Goal: Check status: Check status

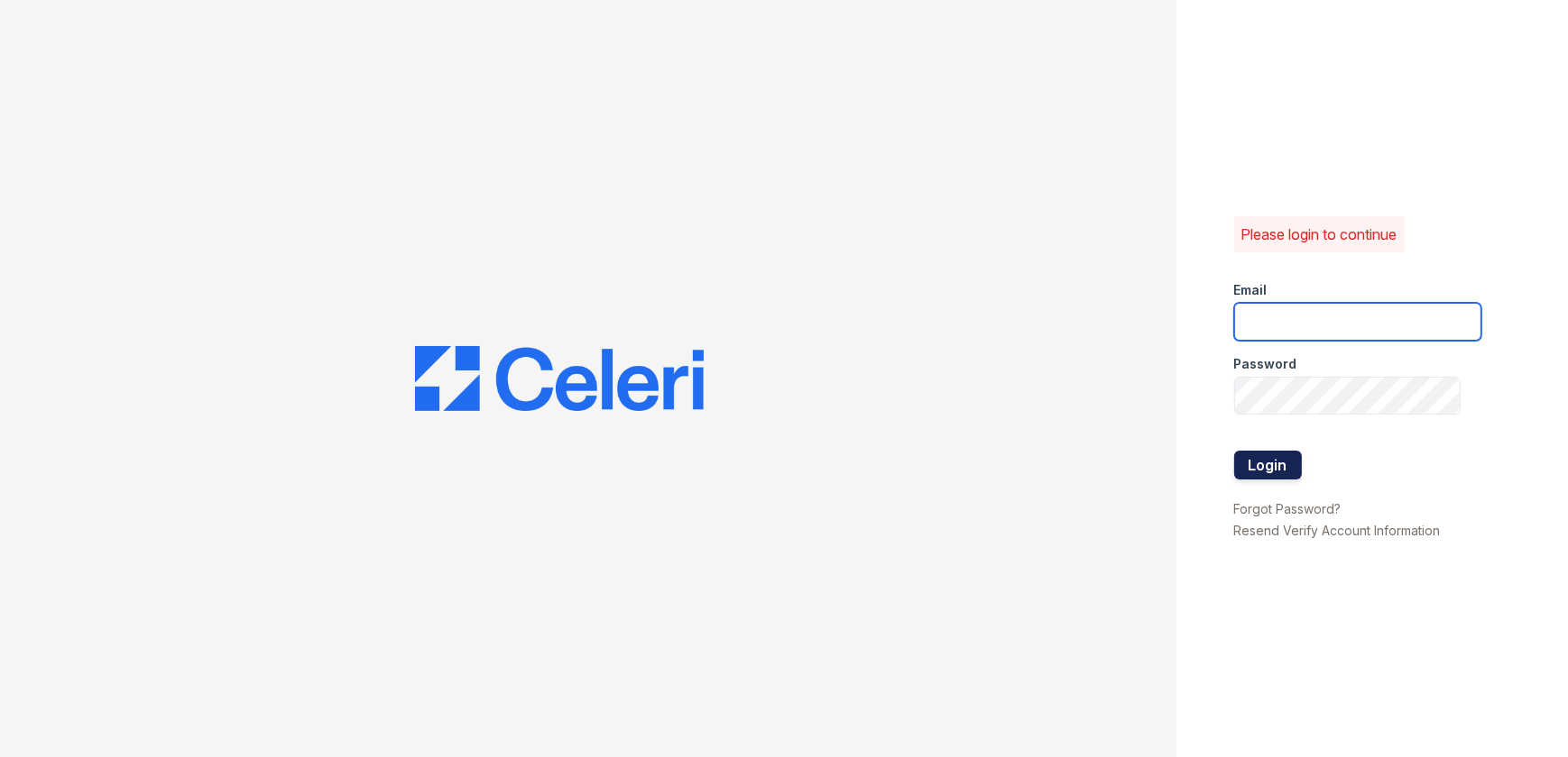
type input "[EMAIL_ADDRESS][DOMAIN_NAME]"
click at [1280, 462] on button "Login" at bounding box center [1268, 465] width 67 height 29
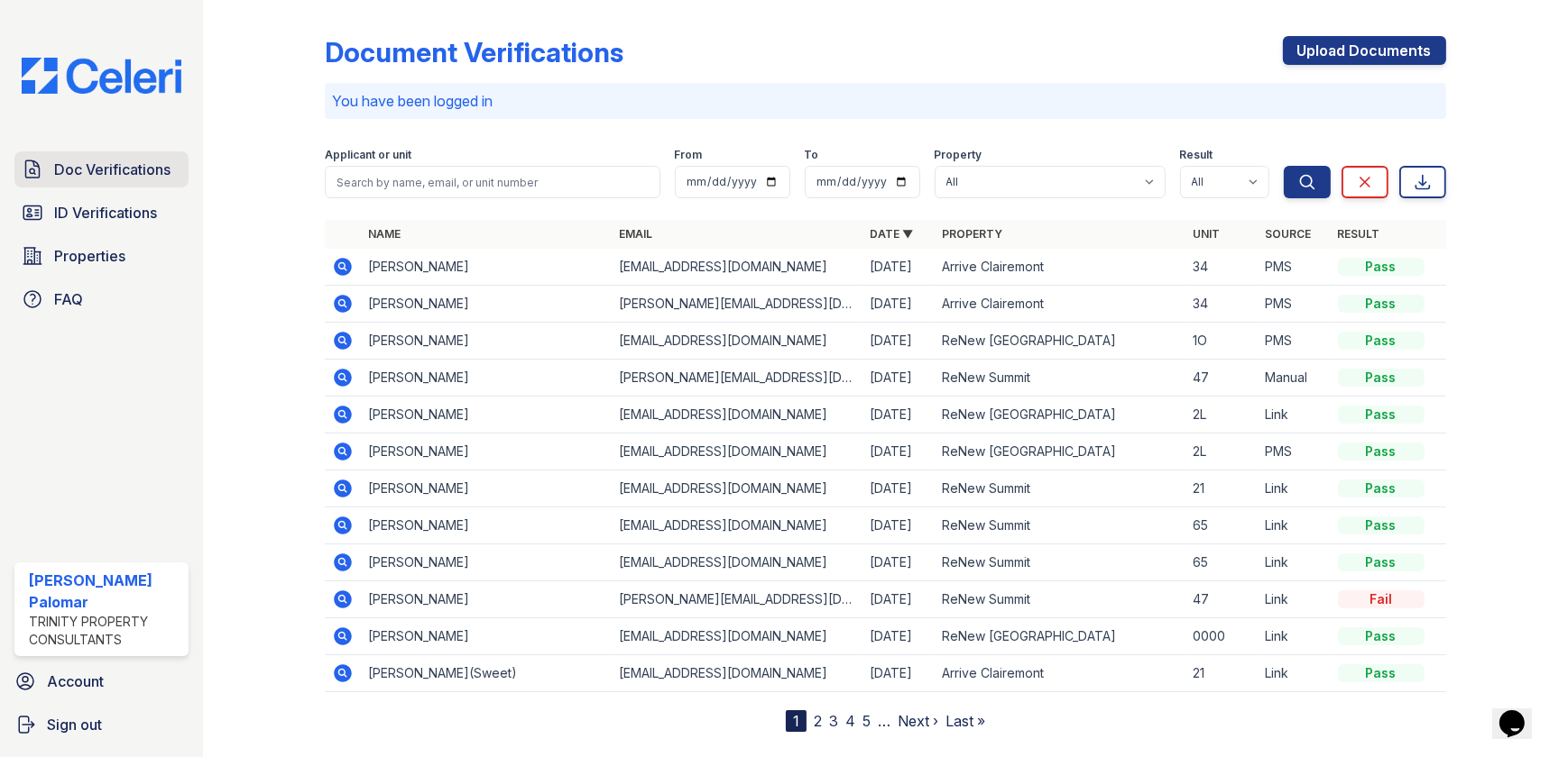
click at [120, 171] on span "Doc Verifications" at bounding box center [112, 169] width 116 height 22
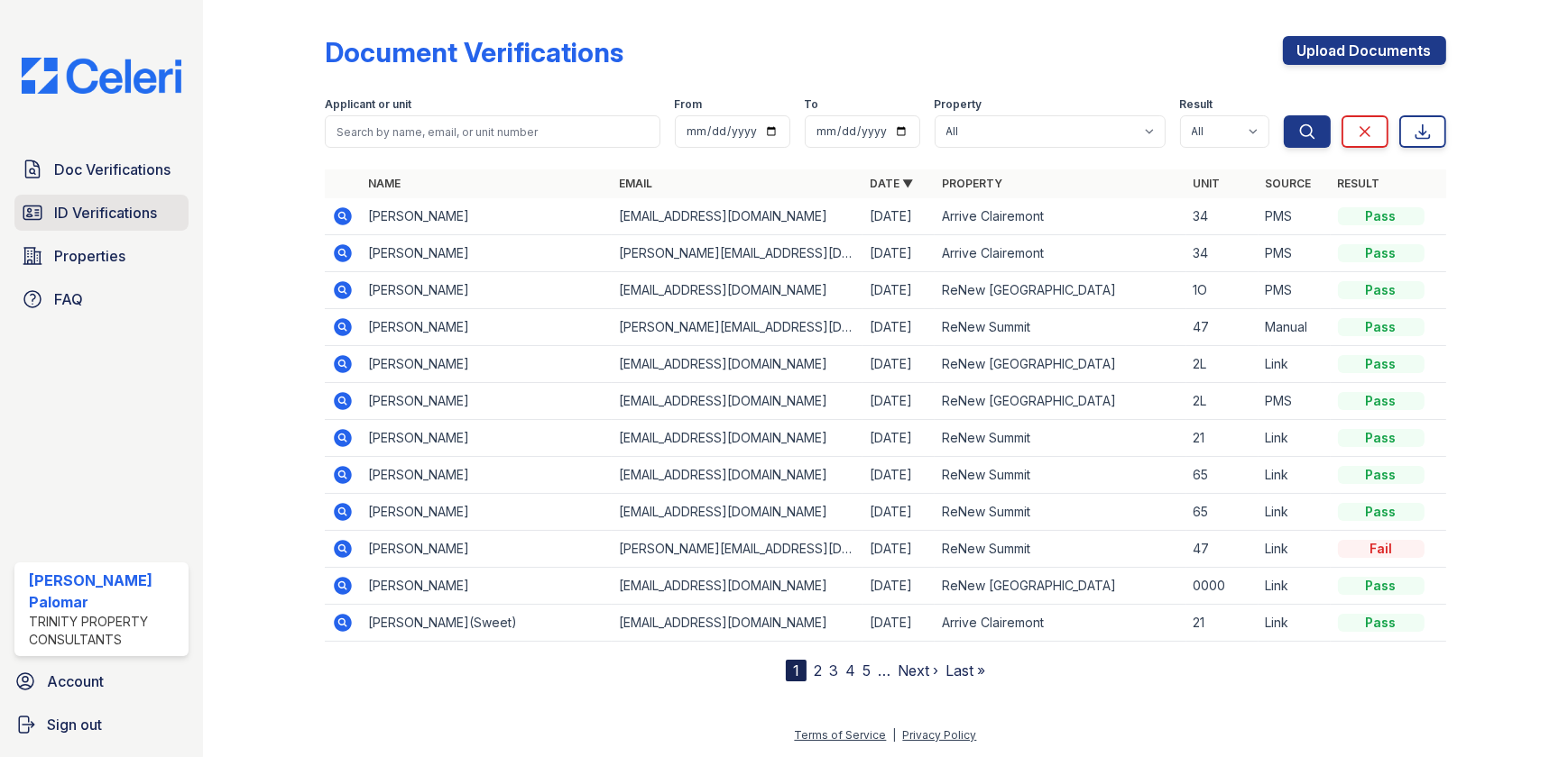
click at [80, 221] on span "ID Verifications" at bounding box center [106, 212] width 103 height 22
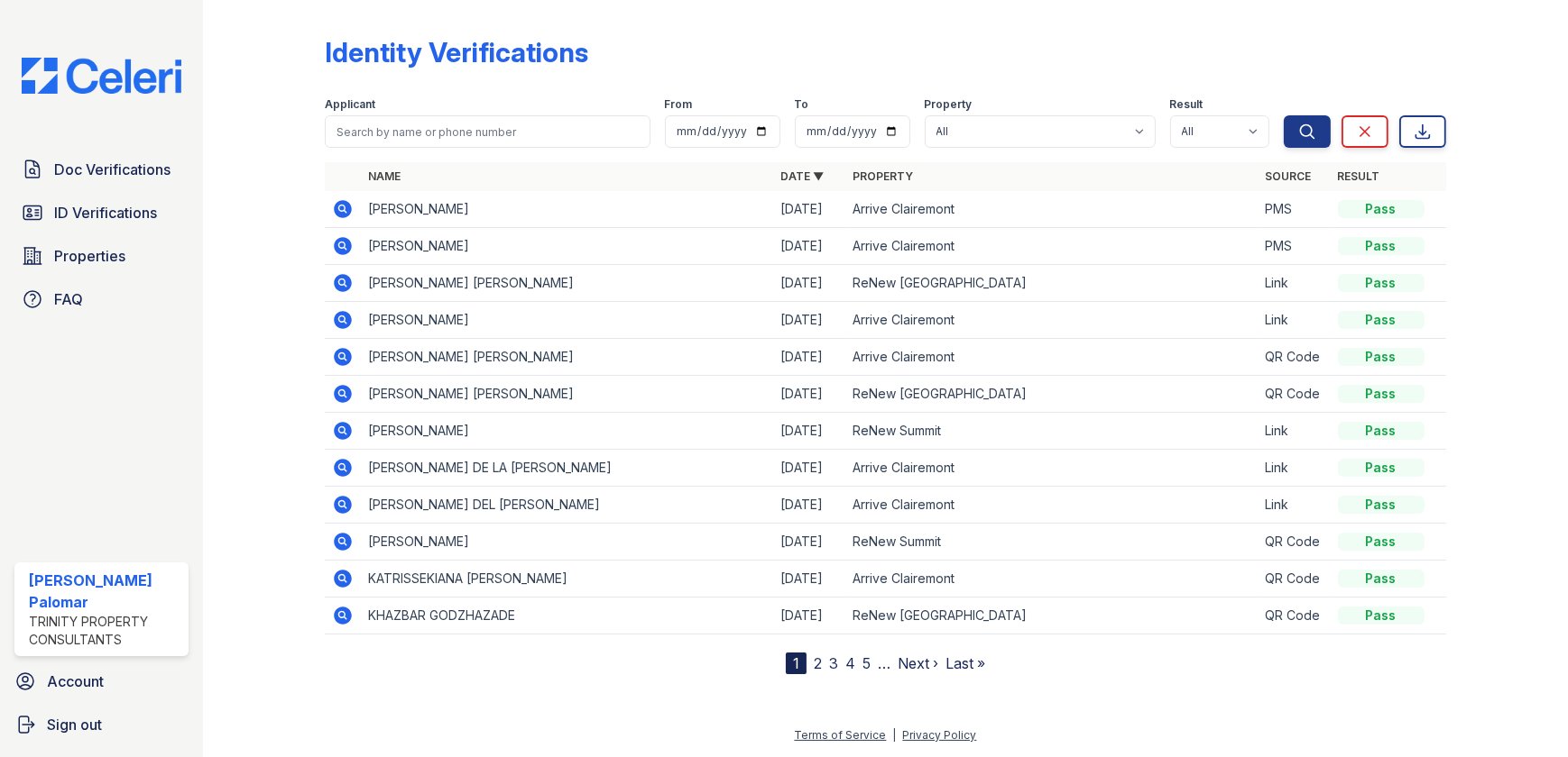
click at [335, 538] on icon at bounding box center [343, 541] width 18 height 18
